Goal: Find specific page/section: Find specific page/section

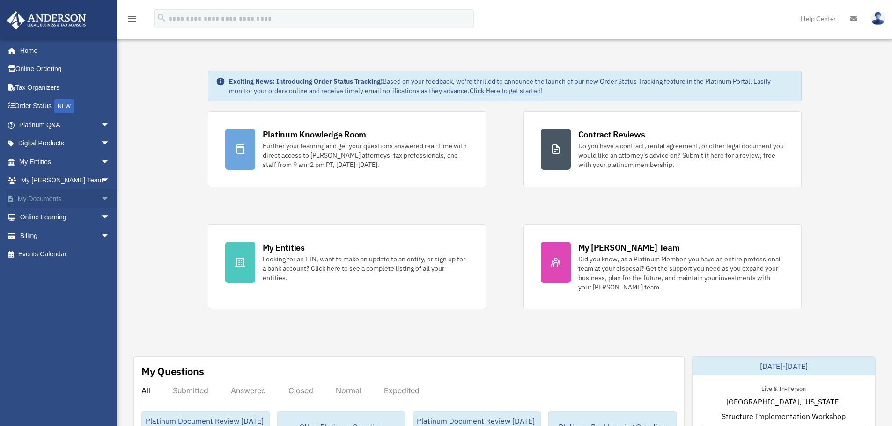
click at [101, 197] on span "arrow_drop_down" at bounding box center [110, 199] width 19 height 19
click at [101, 161] on span "arrow_drop_down" at bounding box center [110, 162] width 19 height 19
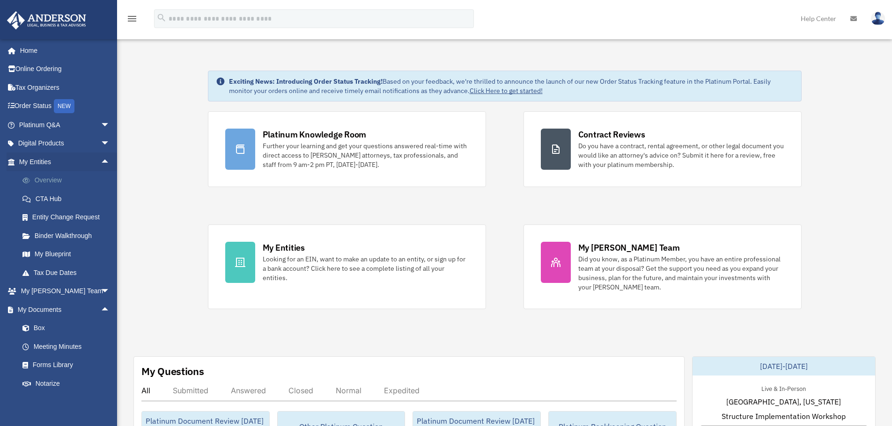
click at [44, 179] on link "Overview" at bounding box center [68, 180] width 111 height 19
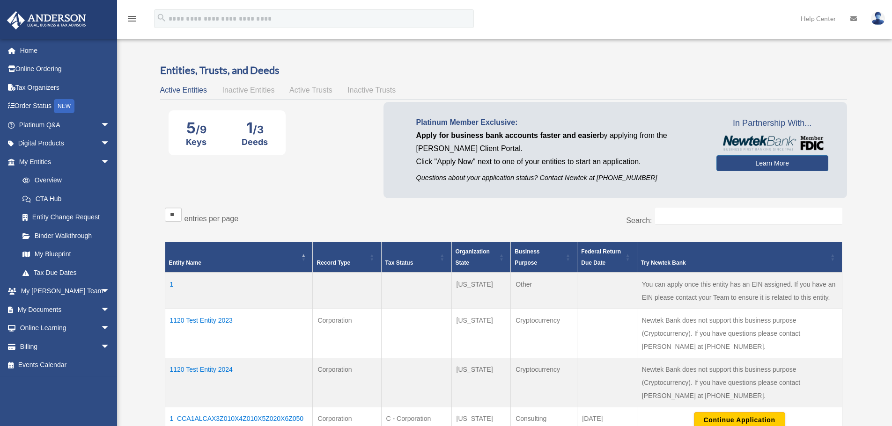
click at [224, 321] on td "1120 Test Entity 2023" at bounding box center [239, 333] width 148 height 49
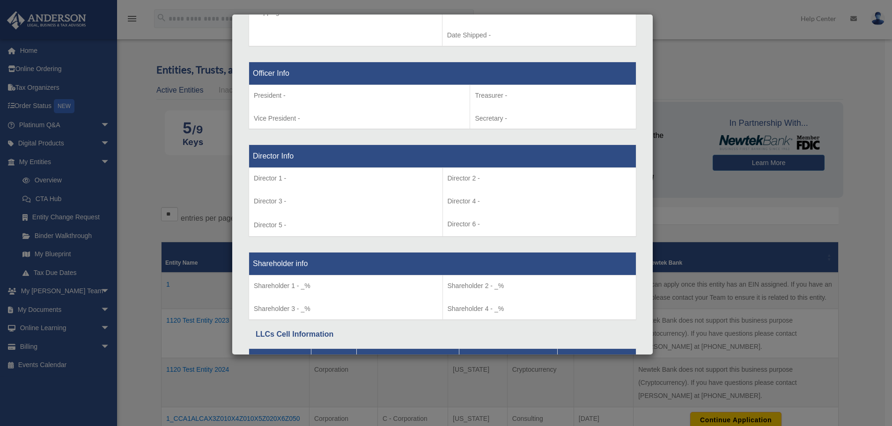
scroll to position [640, 0]
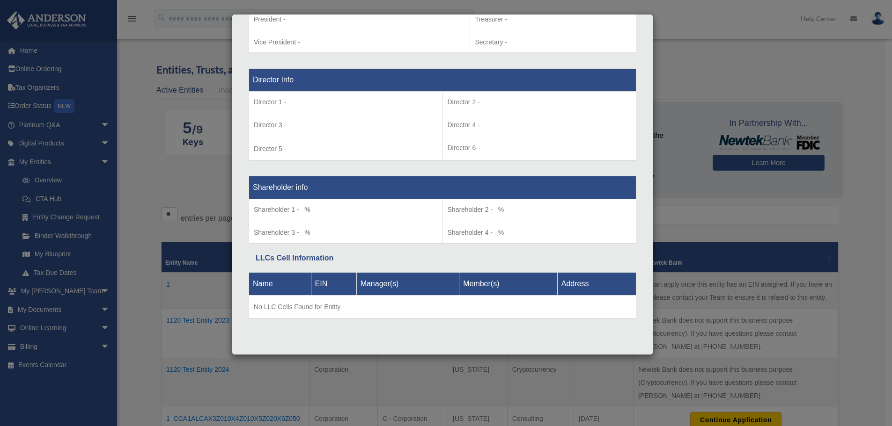
click at [193, 183] on div "Details × Articles Sent Organizational Date" at bounding box center [446, 213] width 892 height 426
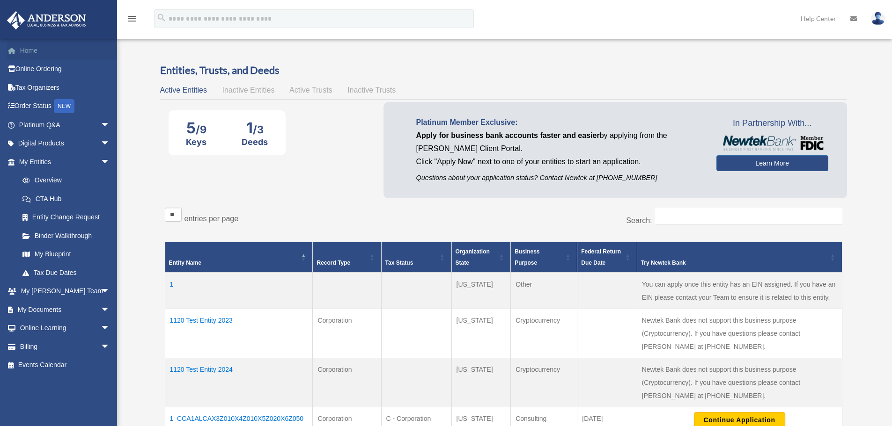
click at [34, 56] on link "Home" at bounding box center [66, 50] width 118 height 19
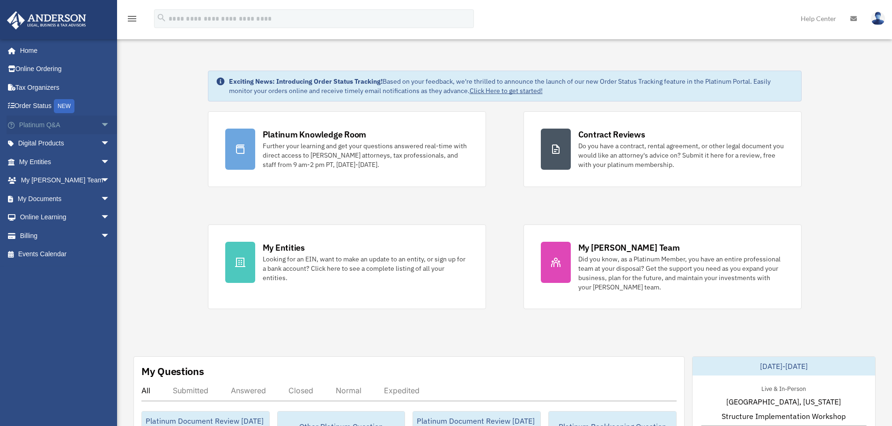
click at [101, 122] on span "arrow_drop_down" at bounding box center [110, 125] width 19 height 19
